Goal: Book appointment/travel/reservation

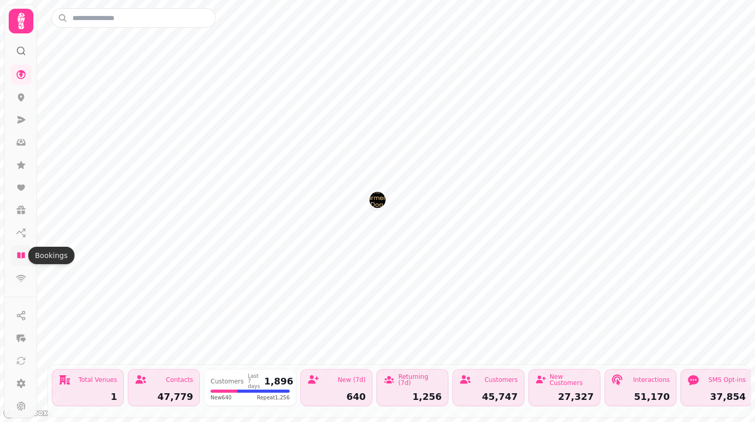
click at [22, 251] on icon at bounding box center [21, 255] width 10 height 10
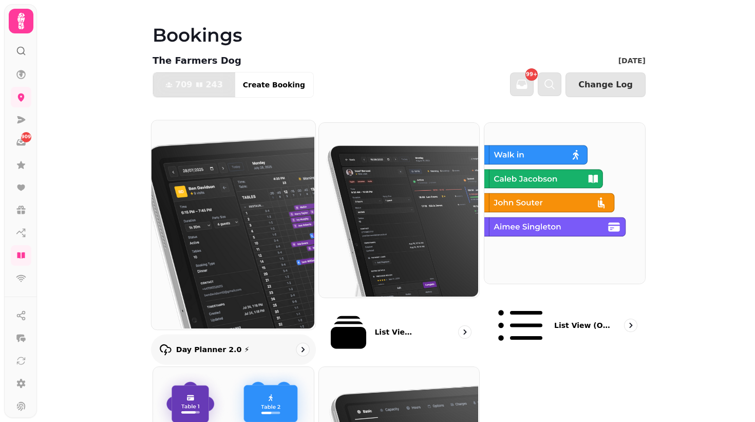
click at [238, 217] on img at bounding box center [233, 223] width 164 height 209
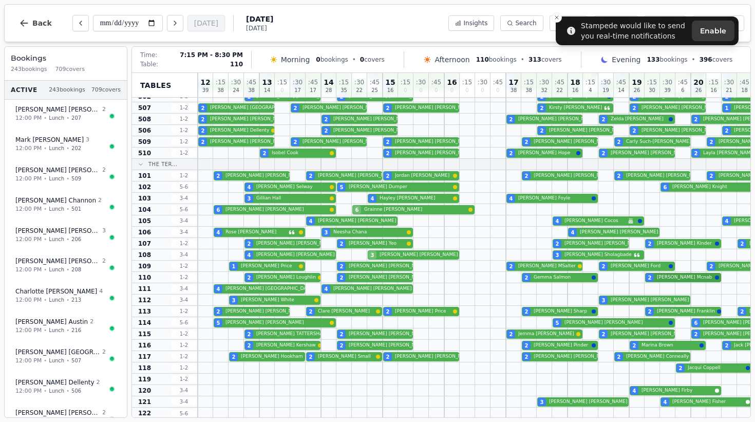
scroll to position [402, 0]
click at [171, 25] on icon "Next day" at bounding box center [175, 23] width 8 height 8
type input "**********"
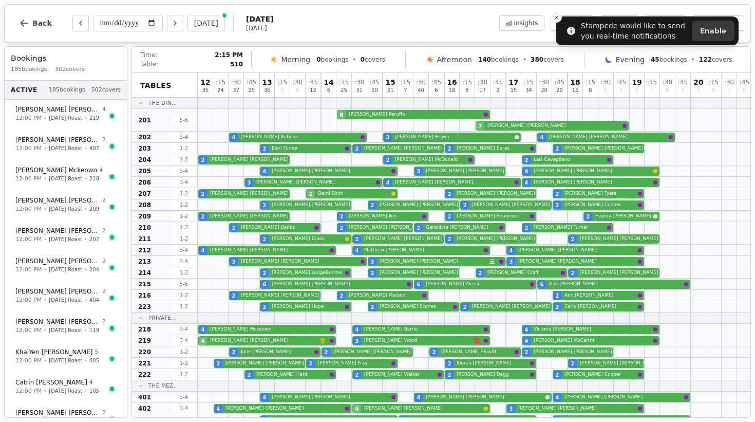
scroll to position [0, 0]
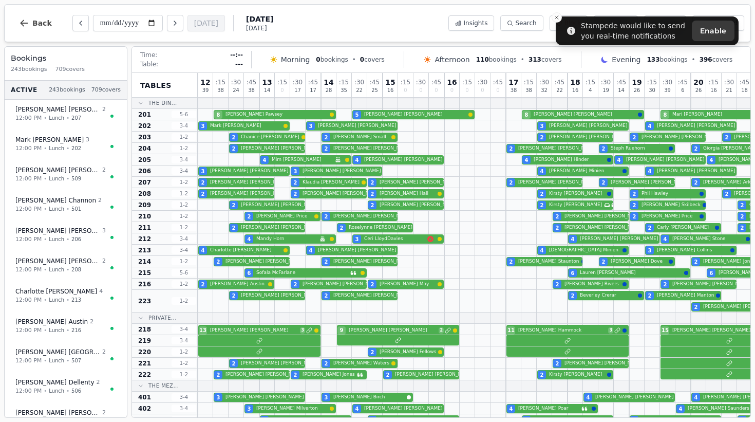
scroll to position [404, 1]
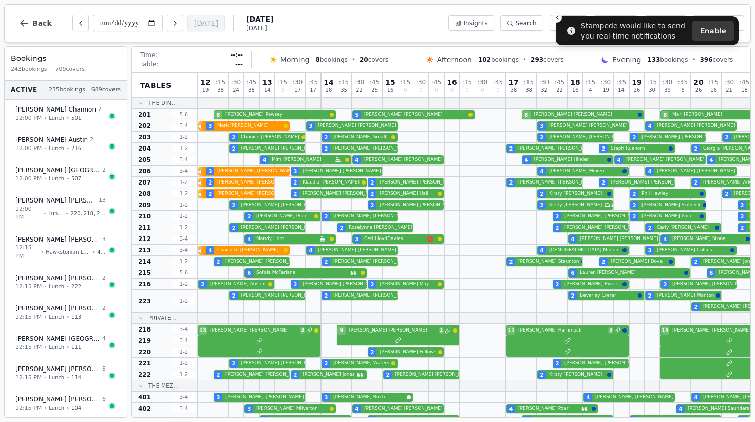
scroll to position [404, 1]
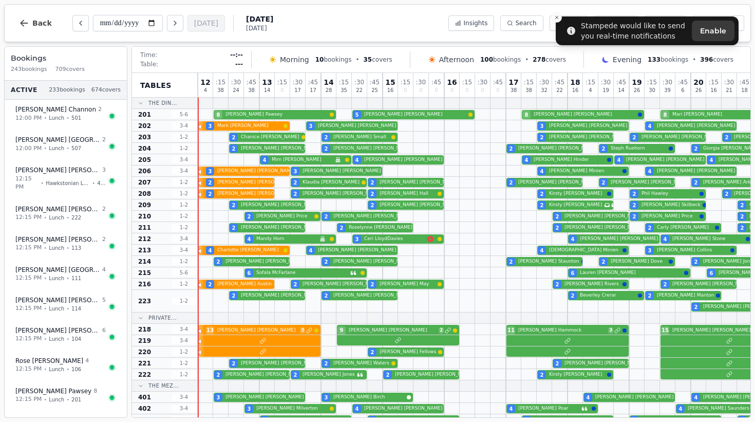
scroll to position [404, 1]
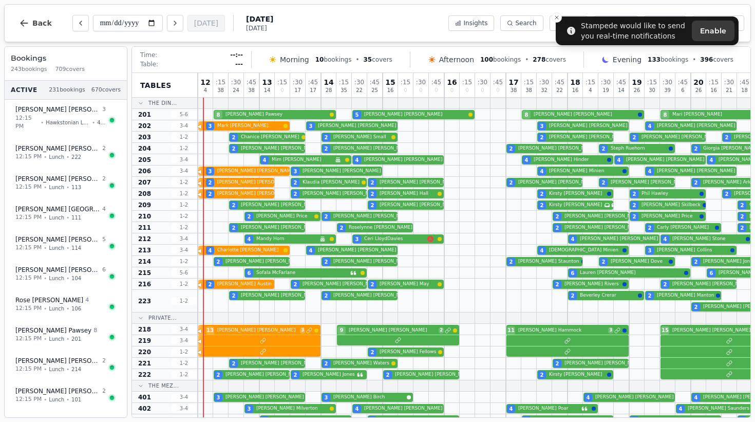
scroll to position [404, 1]
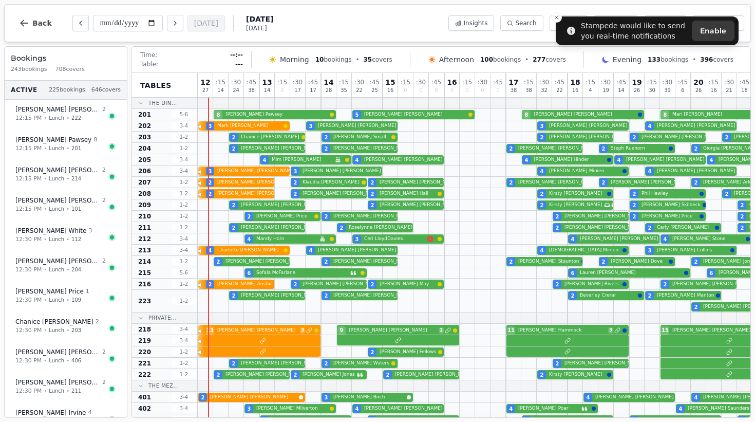
scroll to position [404, 1]
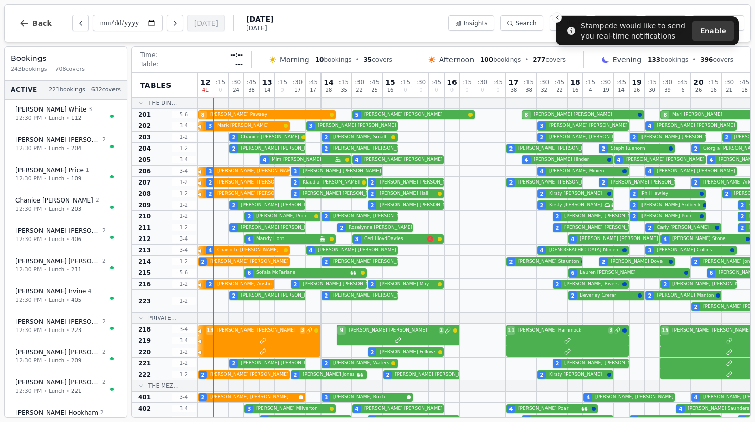
scroll to position [404, 1]
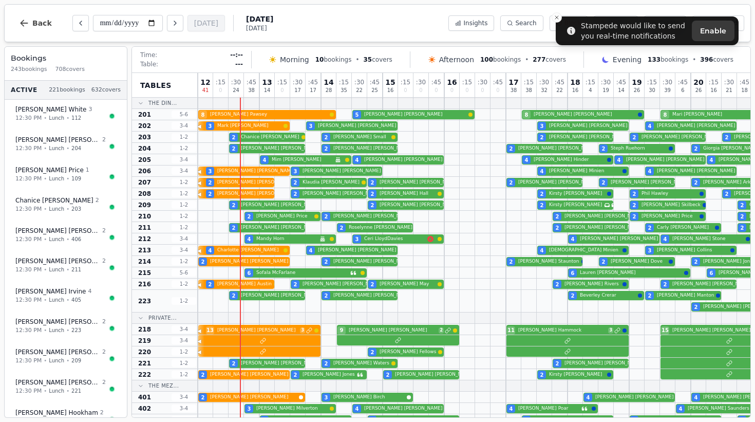
scroll to position [404, 1]
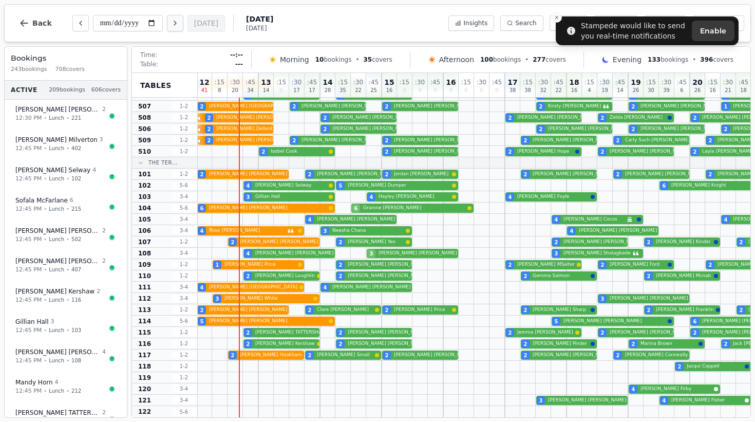
click at [174, 25] on icon "Next day" at bounding box center [175, 23] width 2 height 4
type input "**********"
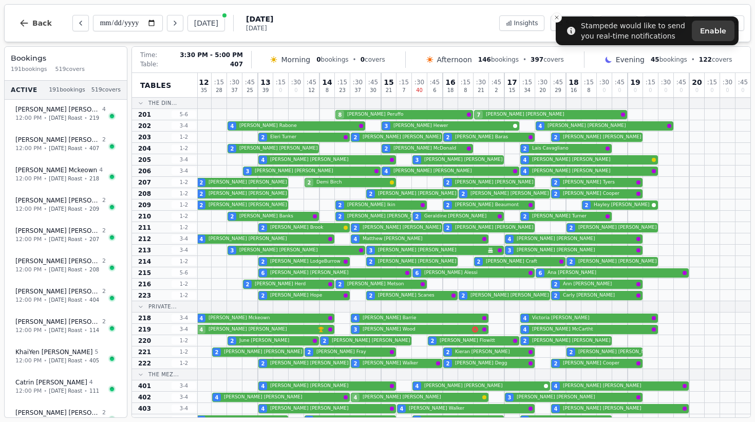
scroll to position [0, 2]
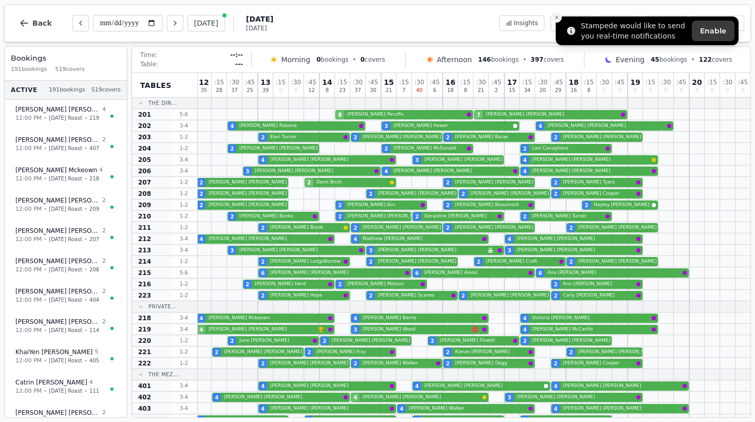
click at [559, 20] on icon "Close toast" at bounding box center [557, 17] width 6 height 6
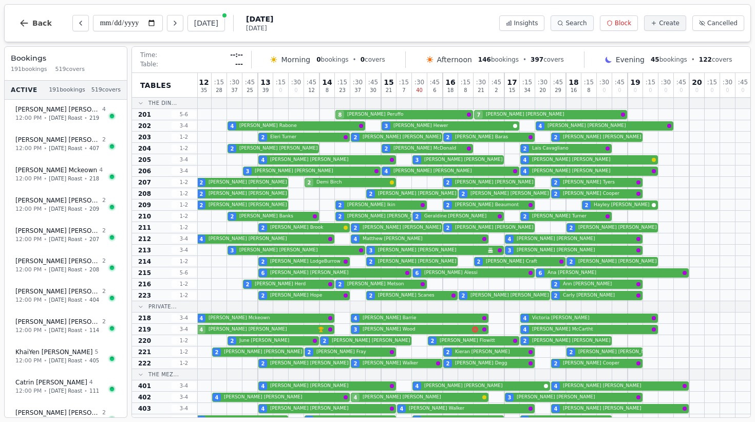
click at [586, 21] on span "Search" at bounding box center [576, 23] width 21 height 8
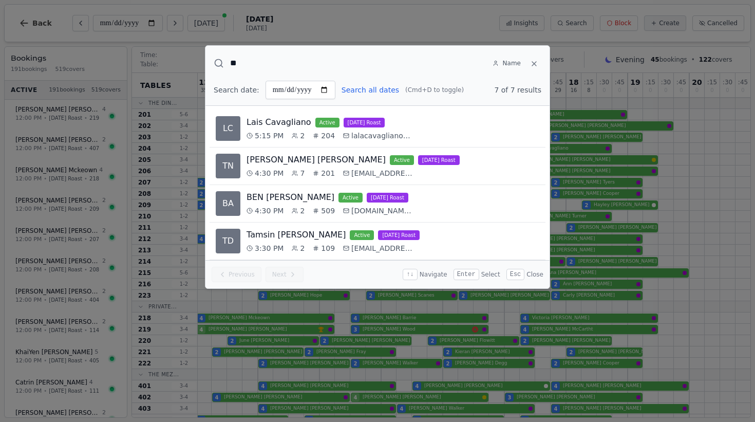
type input "*"
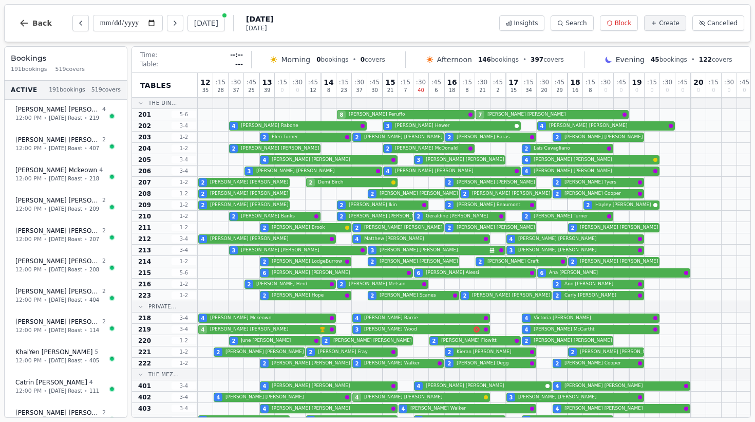
scroll to position [0, 2]
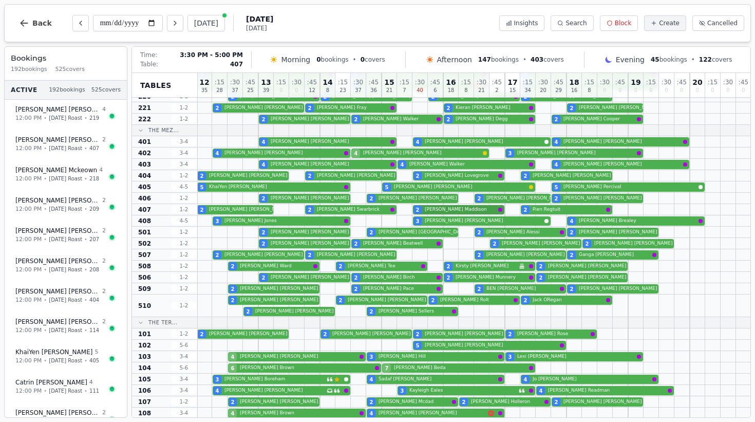
scroll to position [229, 1]
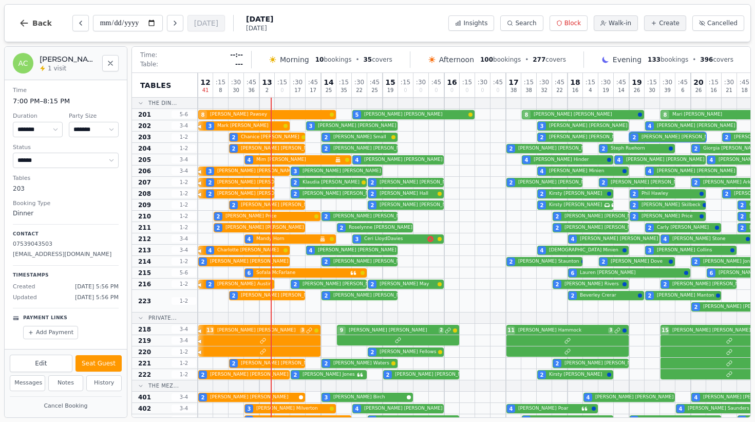
select select "****"
select select "*"
